Goal: Transaction & Acquisition: Subscribe to service/newsletter

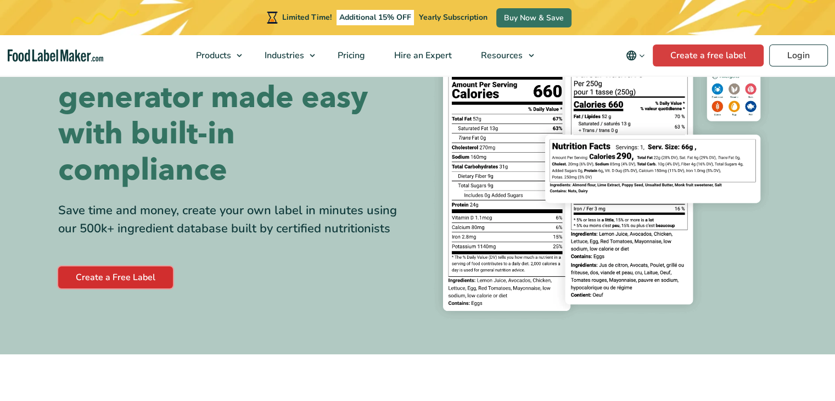
click at [158, 278] on link "Create a Free Label" at bounding box center [115, 277] width 115 height 22
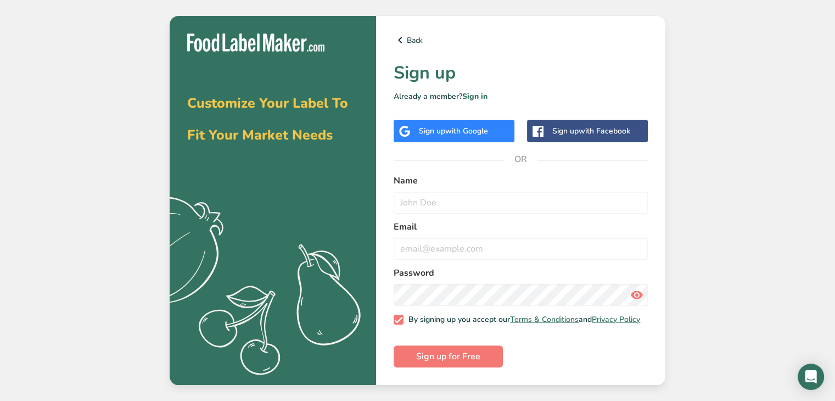
click at [471, 135] on div "Sign up with Google" at bounding box center [454, 131] width 121 height 23
click at [482, 126] on span "with Google" at bounding box center [466, 131] width 43 height 10
